Goal: Task Accomplishment & Management: Use online tool/utility

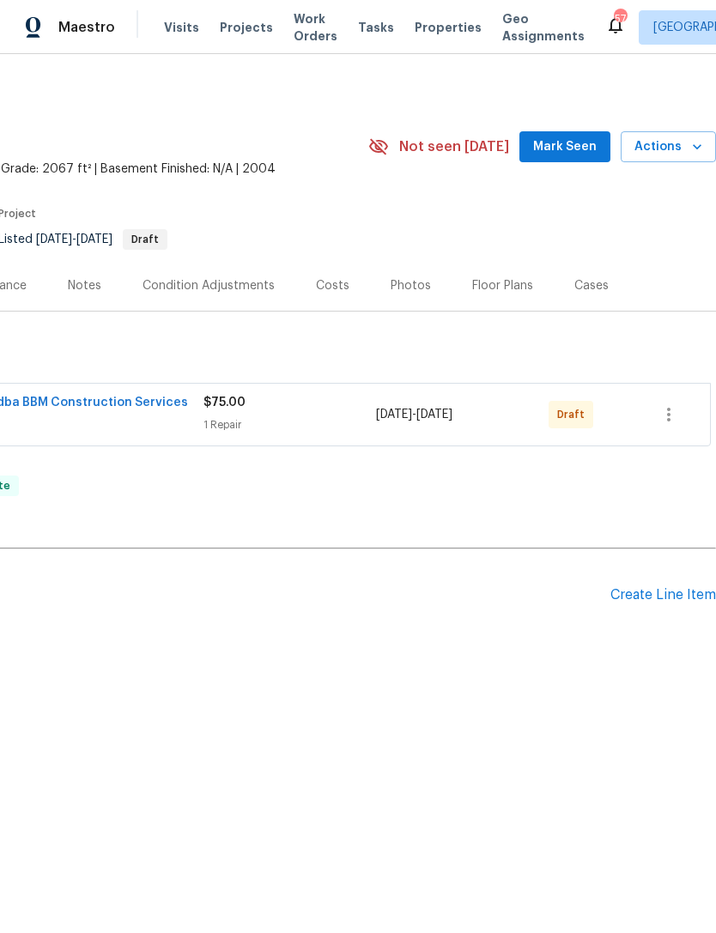
scroll to position [0, 254]
click at [674, 414] on icon "button" at bounding box center [668, 414] width 21 height 21
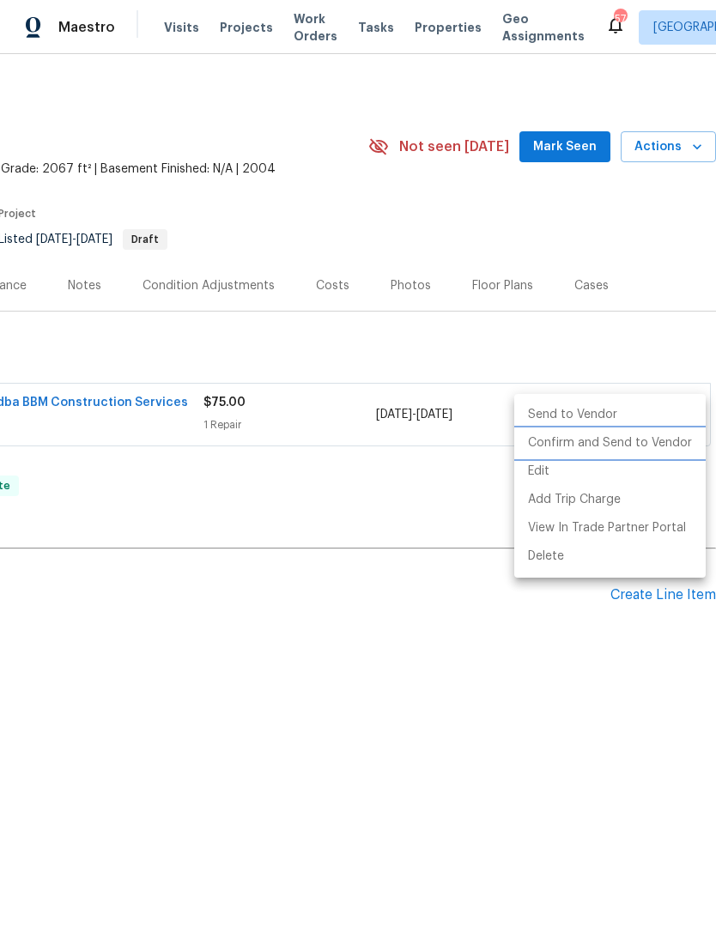
click at [684, 446] on li "Confirm and Send to Vendor" at bounding box center [609, 443] width 191 height 28
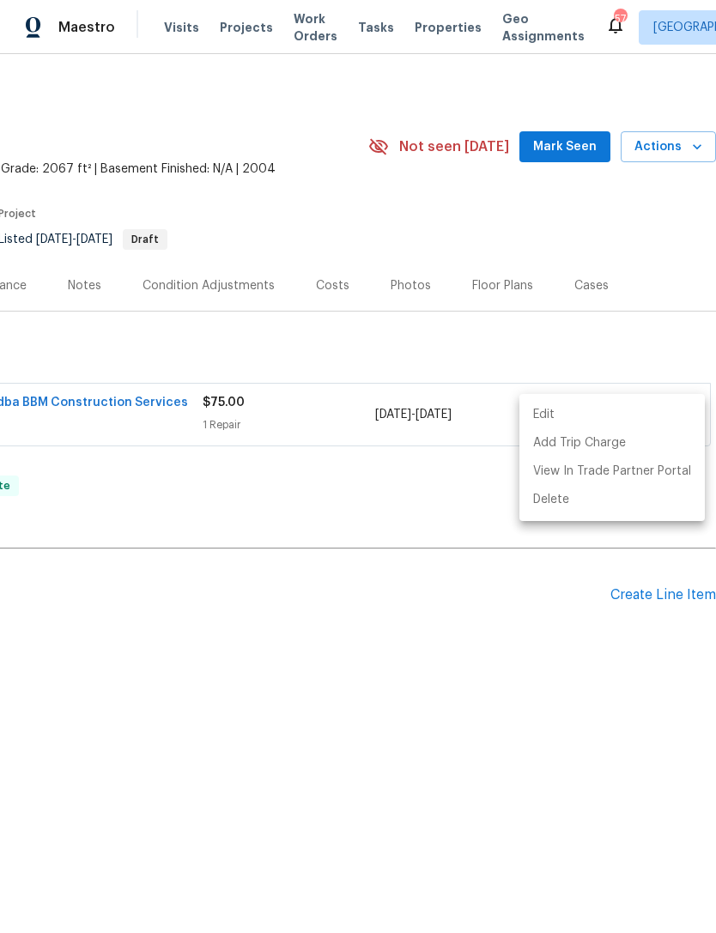
click at [445, 624] on div at bounding box center [358, 466] width 716 height 933
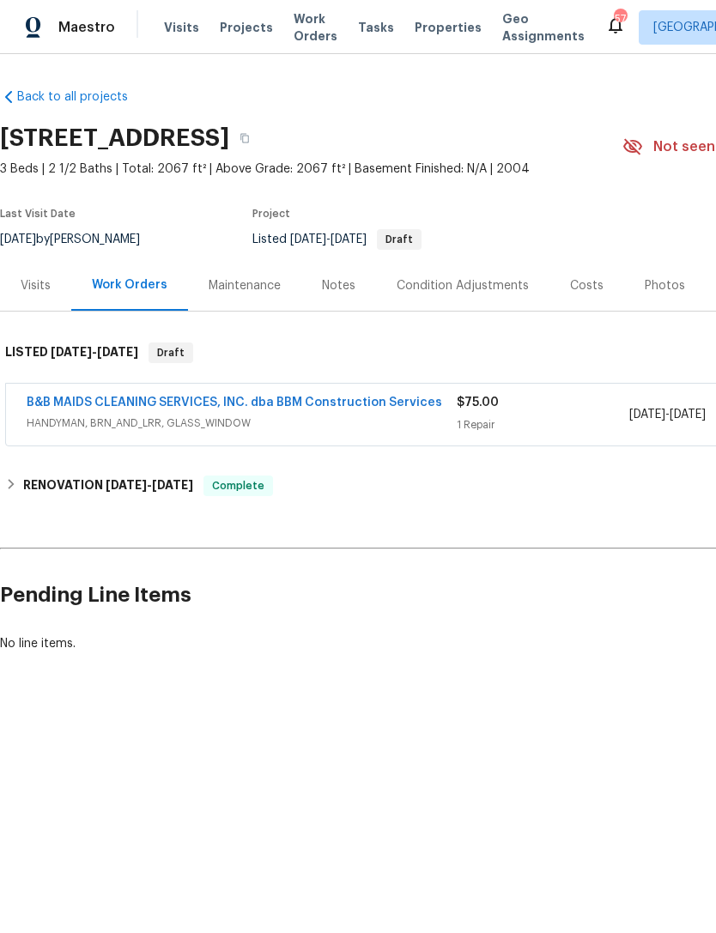
scroll to position [0, 3]
click at [286, 408] on link "B&B MAIDS CLEANING SERVICES, INC. dba BBM Construction Services" at bounding box center [230, 402] width 415 height 12
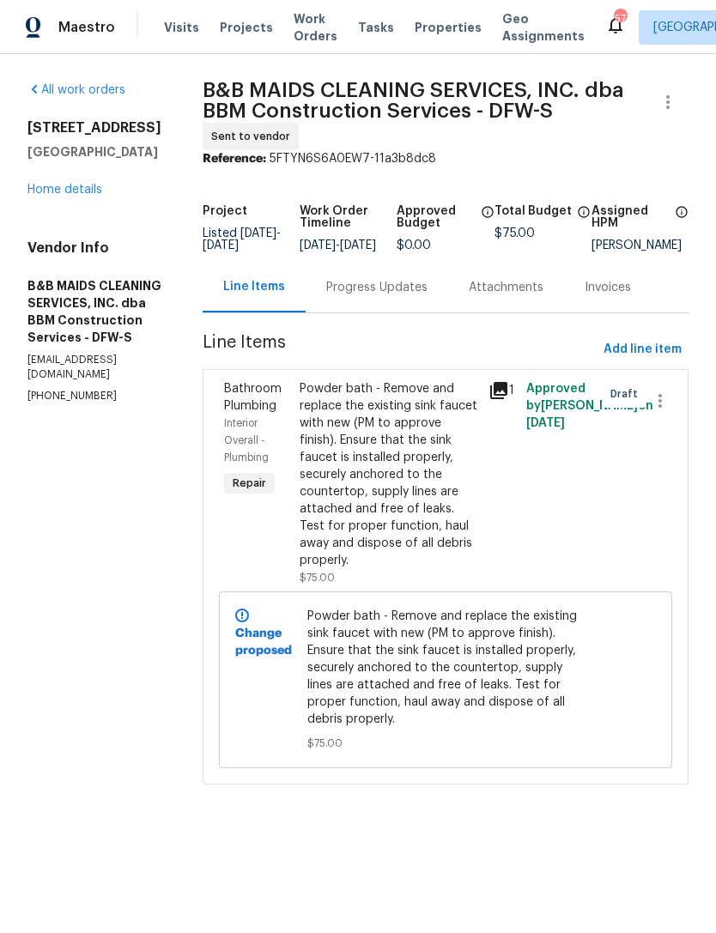
click at [403, 296] on div "Progress Updates" at bounding box center [376, 287] width 101 height 17
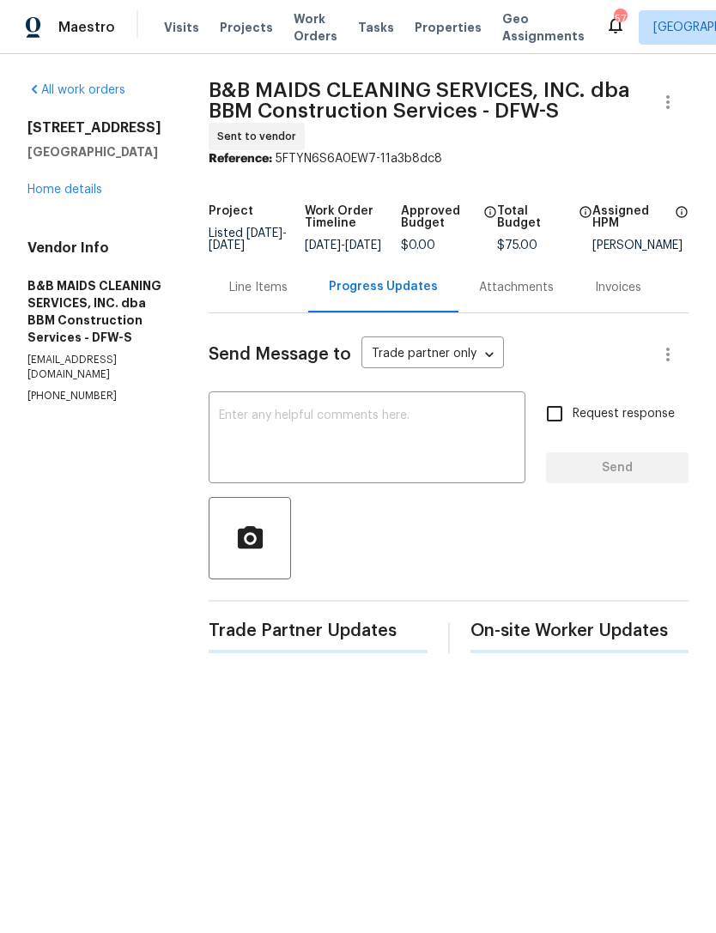
click at [474, 456] on textarea at bounding box center [367, 439] width 296 height 60
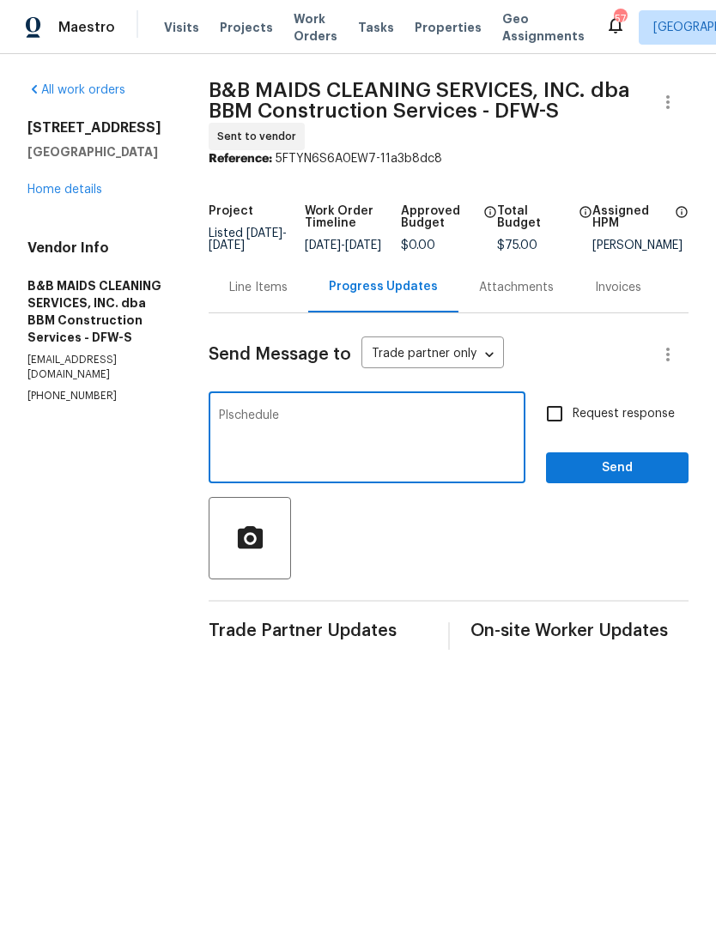
click at [299, 422] on textarea "Plschedule" at bounding box center [367, 439] width 296 height 60
type textarea "Please schedule"
click at [615, 473] on span "Send" at bounding box center [616, 467] width 115 height 21
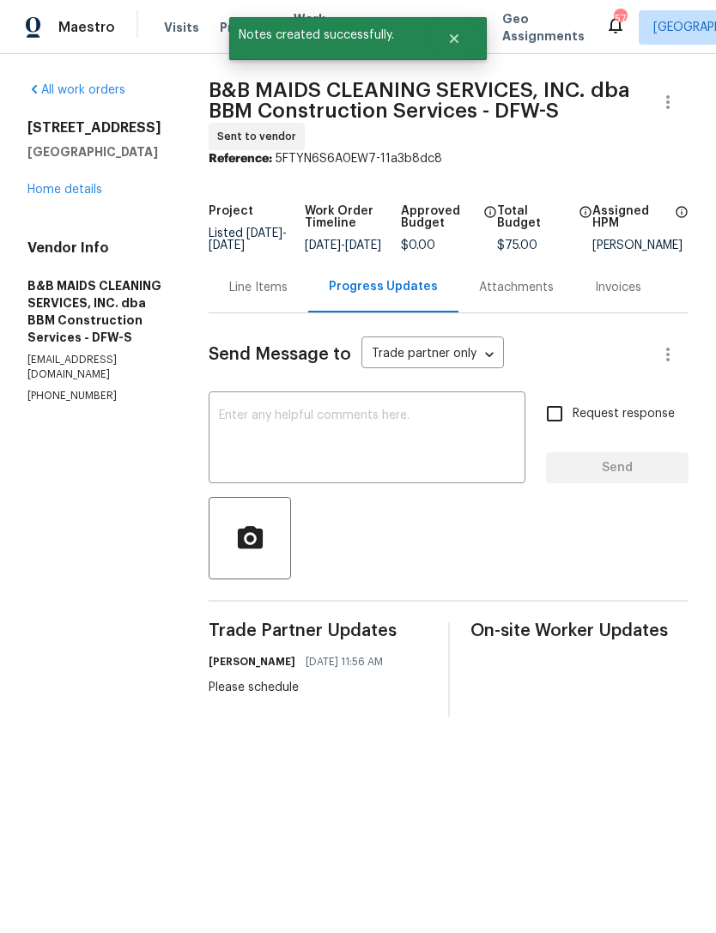
click at [73, 188] on link "Home details" at bounding box center [64, 190] width 75 height 12
